Goal: Task Accomplishment & Management: Manage account settings

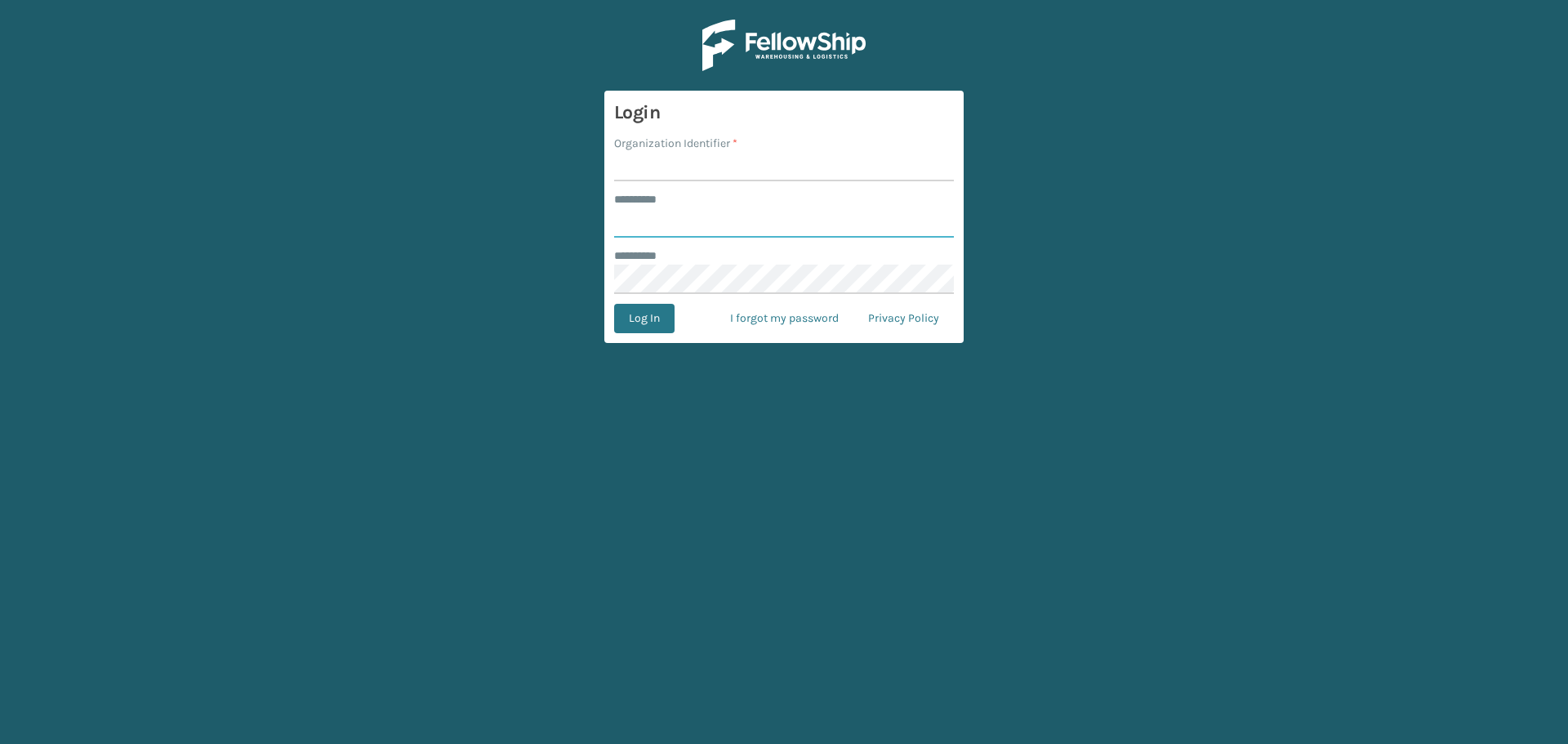
type input "*********"
click at [706, 167] on input "Organization Identifier *" at bounding box center [784, 167] width 340 height 29
type input "Emson"
click at [645, 318] on button "Log In" at bounding box center [644, 319] width 61 height 29
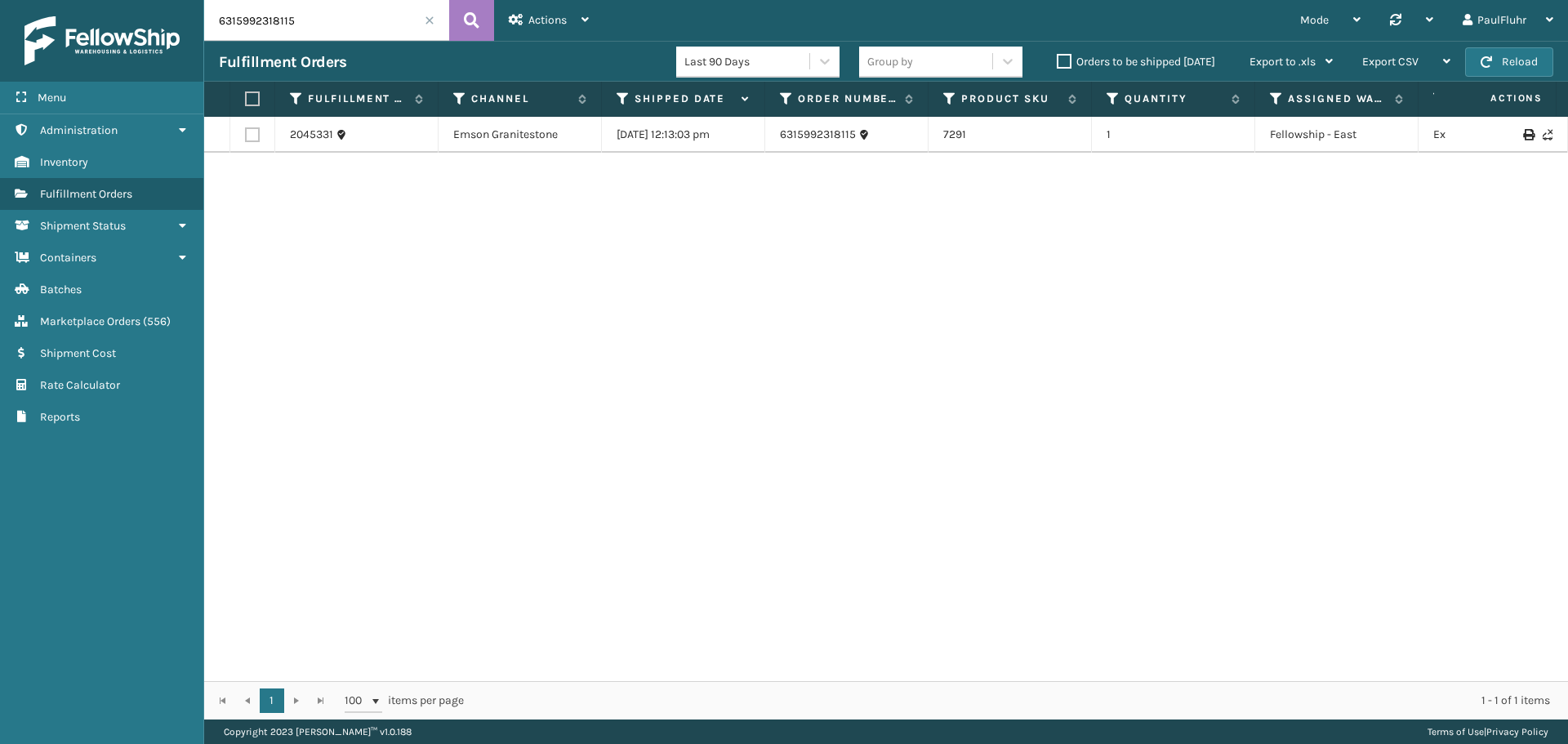
click at [428, 15] on span at bounding box center [429, 20] width 9 height 9
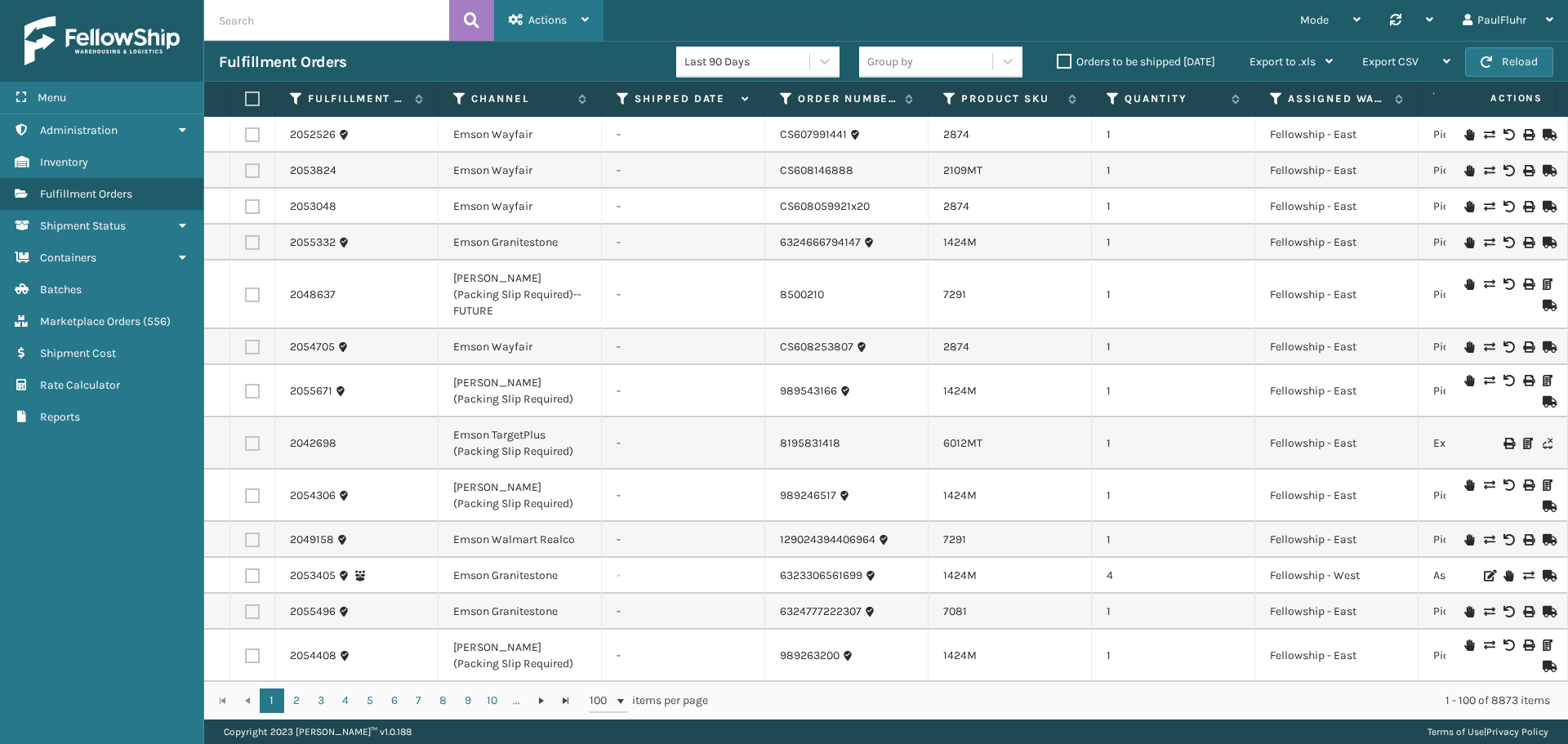
click at [555, 12] on div "Actions" at bounding box center [549, 21] width 80 height 41
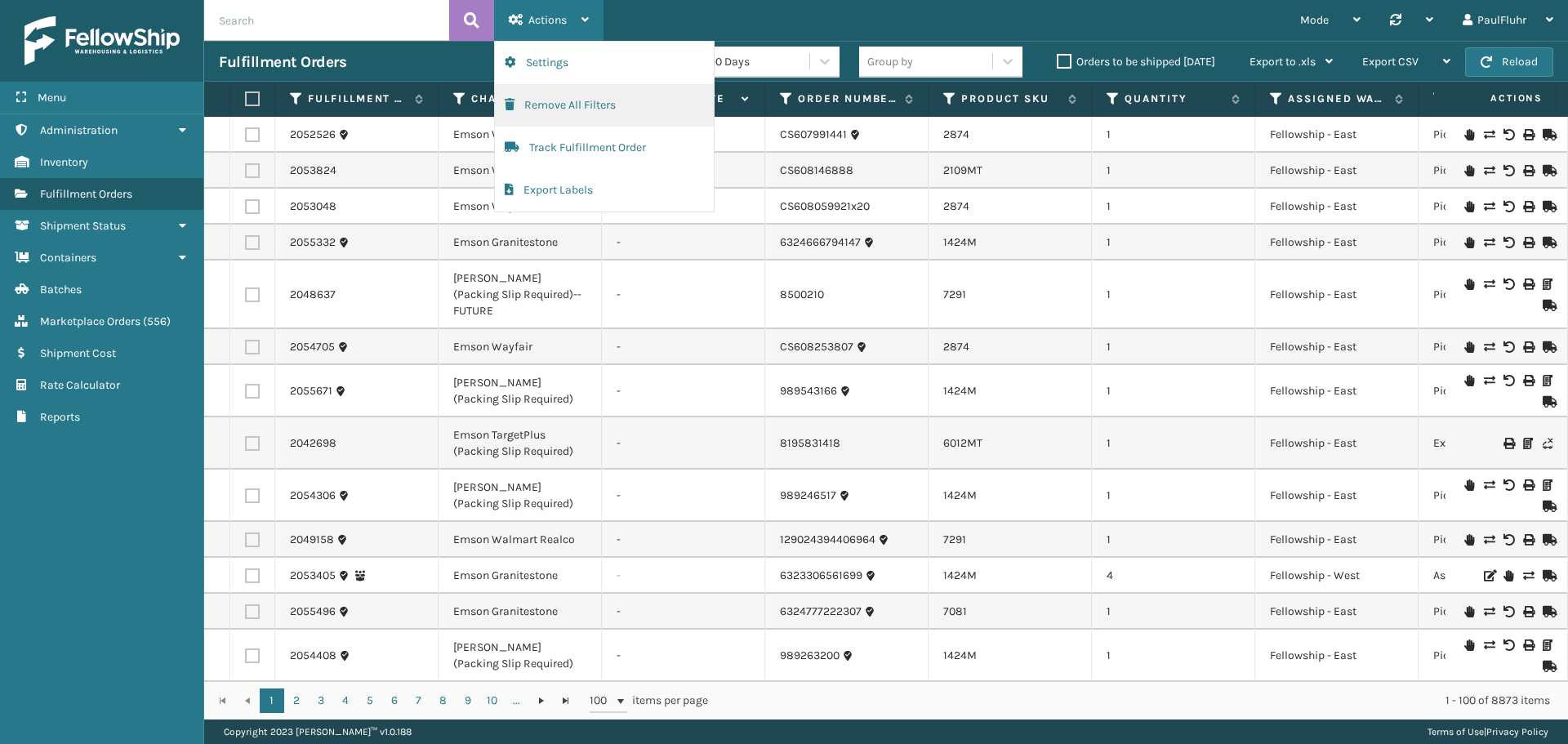
click at [547, 101] on button "Remove All Filters" at bounding box center [604, 105] width 219 height 43
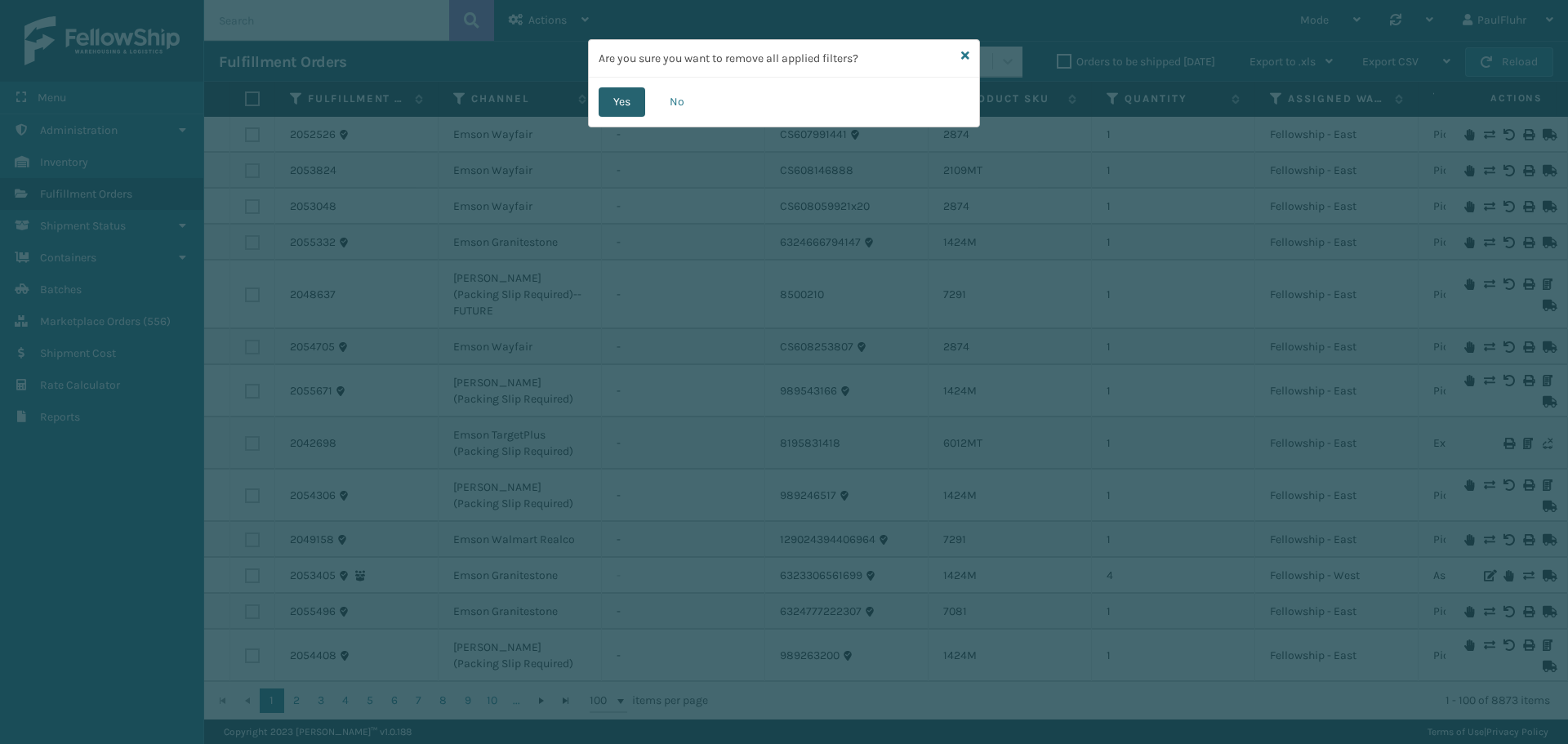
click at [623, 100] on button "Yes" at bounding box center [622, 102] width 47 height 29
